Goal: Check status

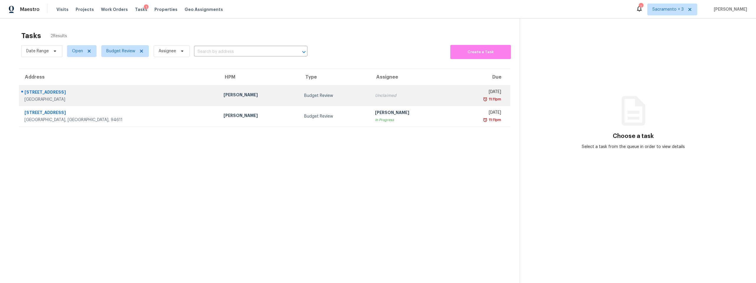
click at [40, 90] on div "[STREET_ADDRESS]" at bounding box center [120, 92] width 190 height 7
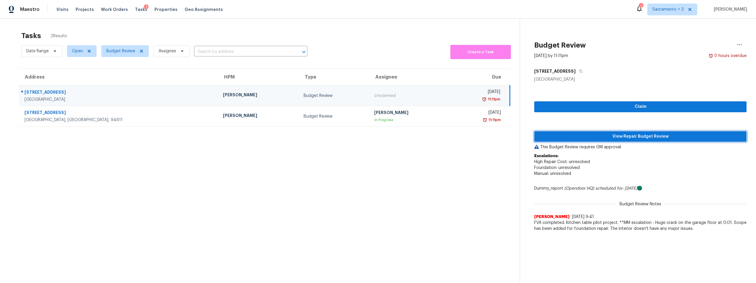
click at [603, 133] on span "View Repair Budget Review" at bounding box center [640, 136] width 203 height 7
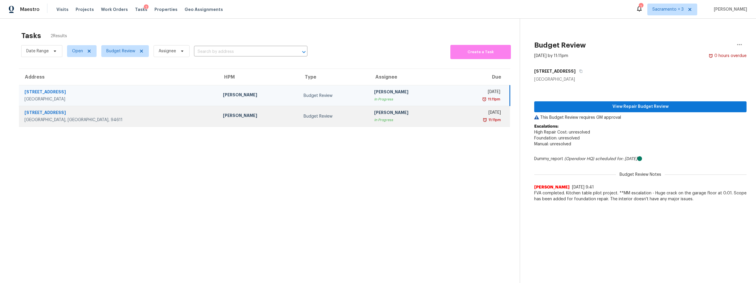
click at [62, 112] on div "[STREET_ADDRESS]" at bounding box center [119, 113] width 189 height 7
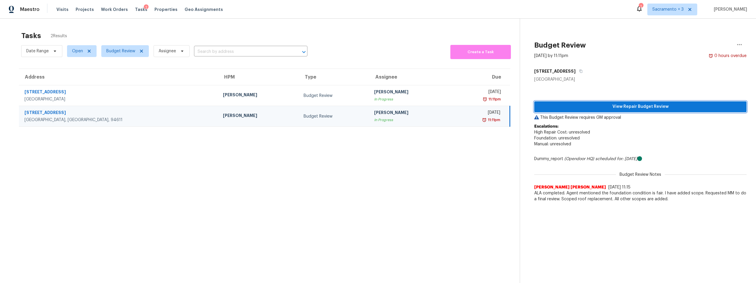
click at [581, 107] on span "View Repair Budget Review" at bounding box center [640, 106] width 203 height 7
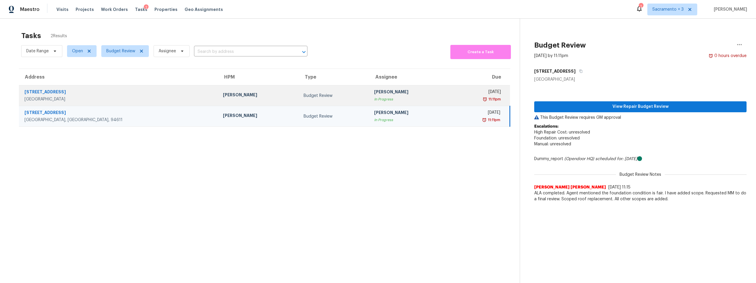
click at [52, 95] on div "[STREET_ADDRESS]" at bounding box center [119, 92] width 189 height 7
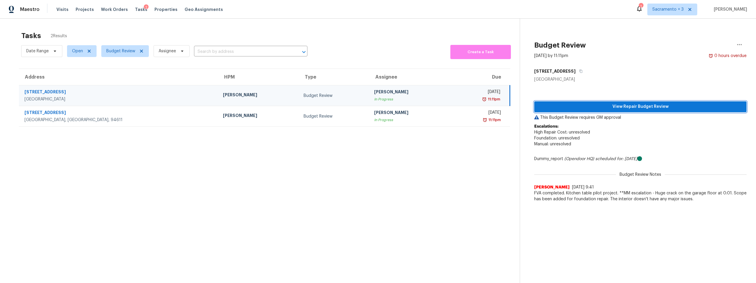
click at [611, 109] on span "View Repair Budget Review" at bounding box center [640, 106] width 203 height 7
